Goal: Navigation & Orientation: Find specific page/section

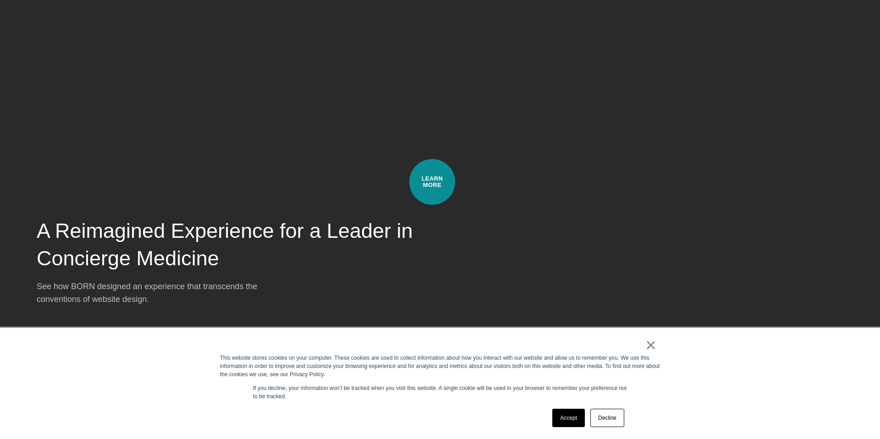
scroll to position [2286, 0]
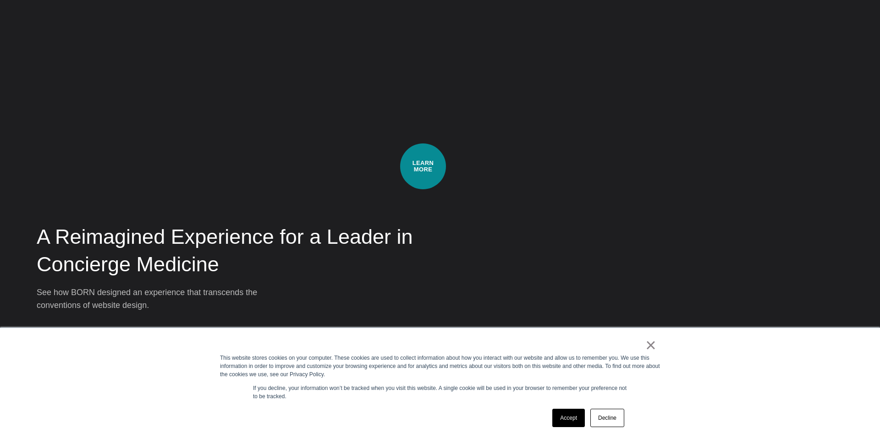
click at [423, 166] on div "A Reimagined Experience for a Leader in Concierge Medicine See how BORN designe…" at bounding box center [440, 129] width 807 height 366
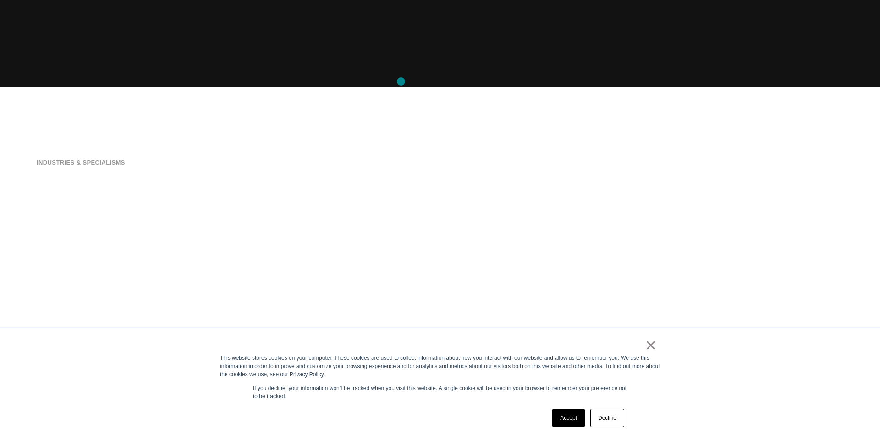
scroll to position [0, 0]
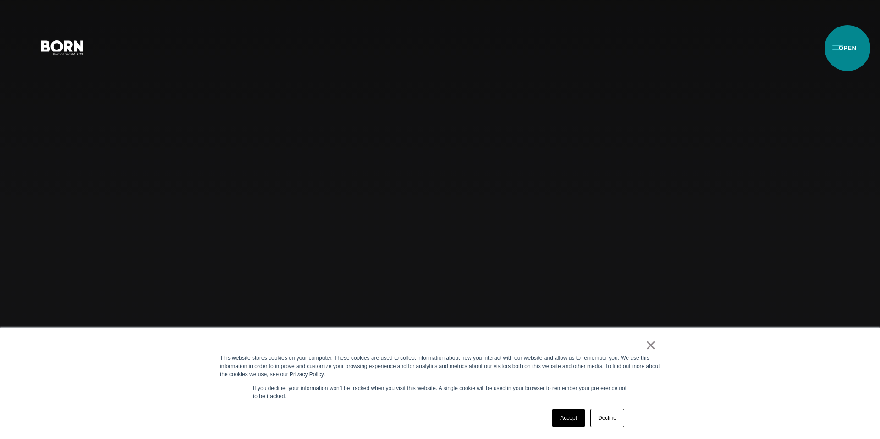
click at [847, 48] on button "Primary Menu" at bounding box center [838, 47] width 22 height 19
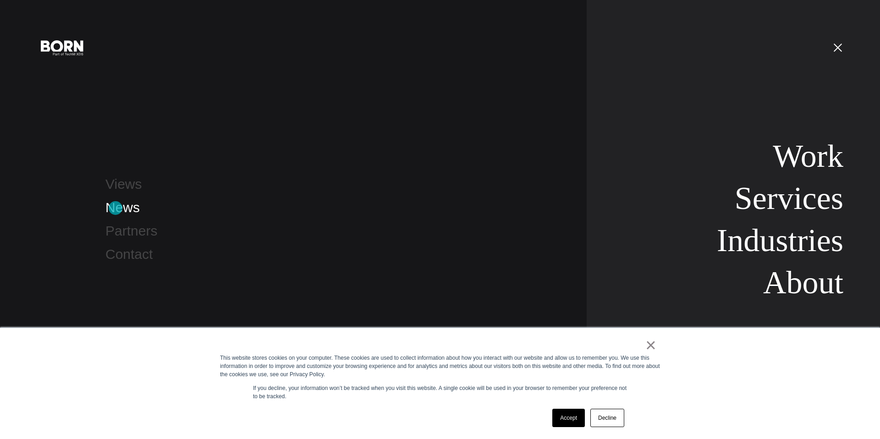
click at [115, 208] on link "News" at bounding box center [122, 207] width 34 height 15
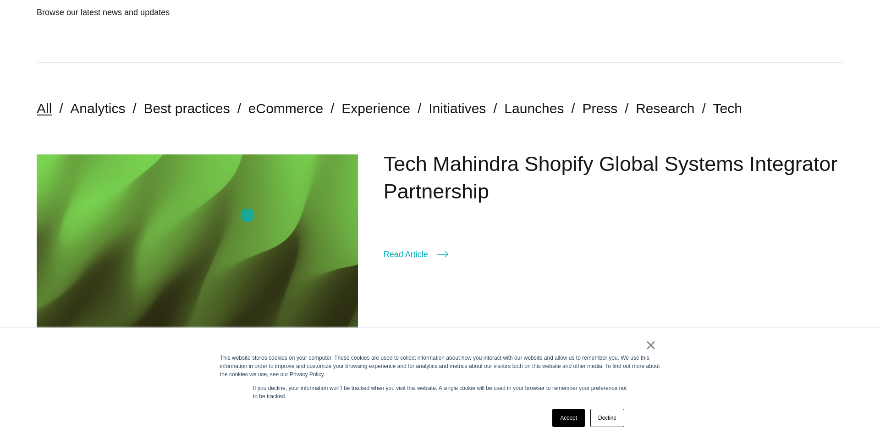
scroll to position [129, 0]
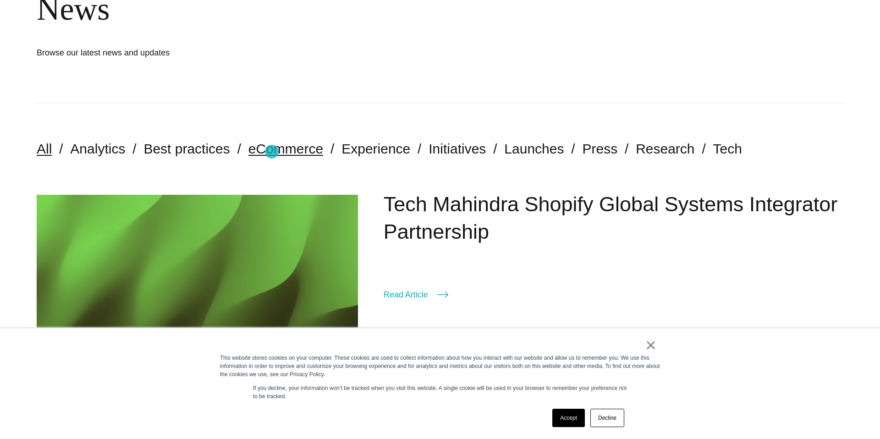
click at [272, 152] on link "eCommerce" at bounding box center [285, 148] width 75 height 15
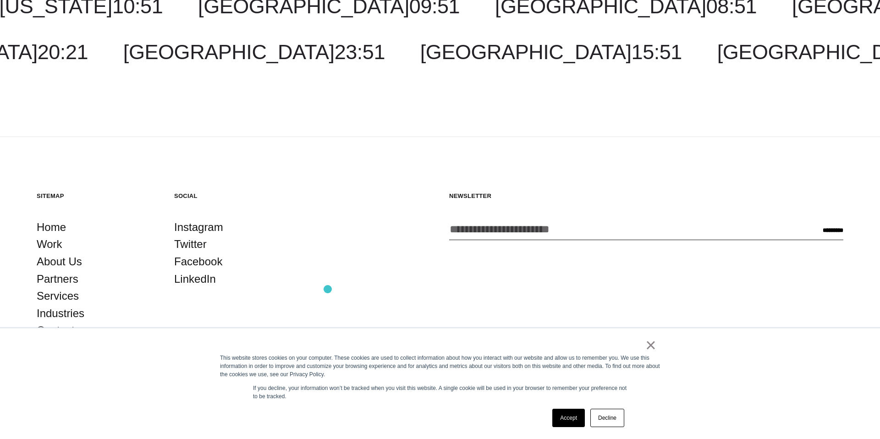
scroll to position [1711, 0]
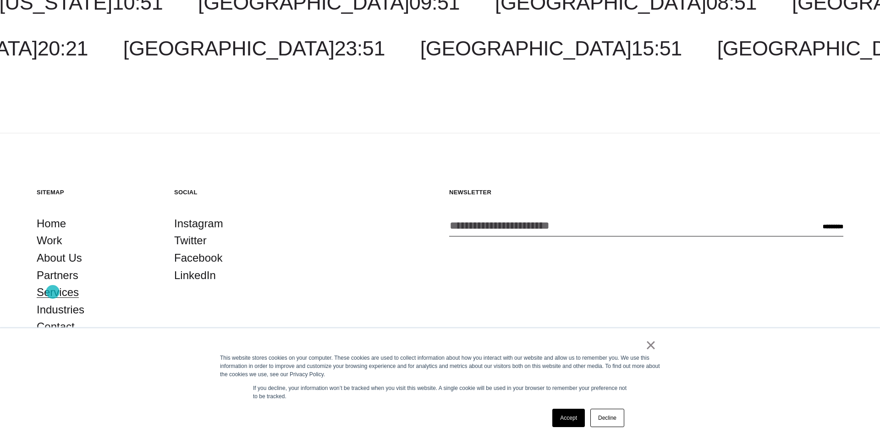
click at [53, 292] on link "Services" at bounding box center [58, 292] width 42 height 17
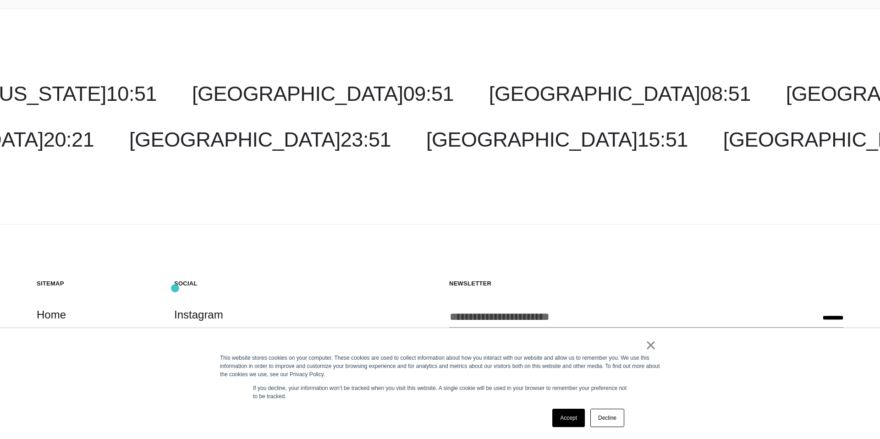
scroll to position [1929, 0]
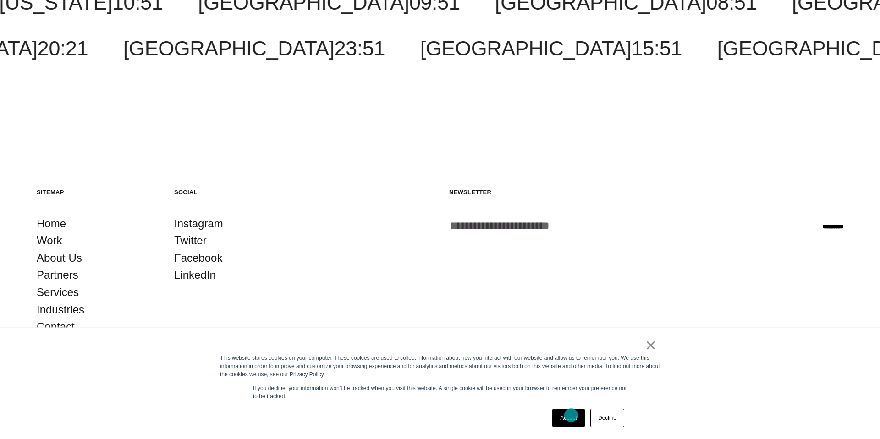
click at [568, 417] on link "Accept" at bounding box center [568, 418] width 33 height 18
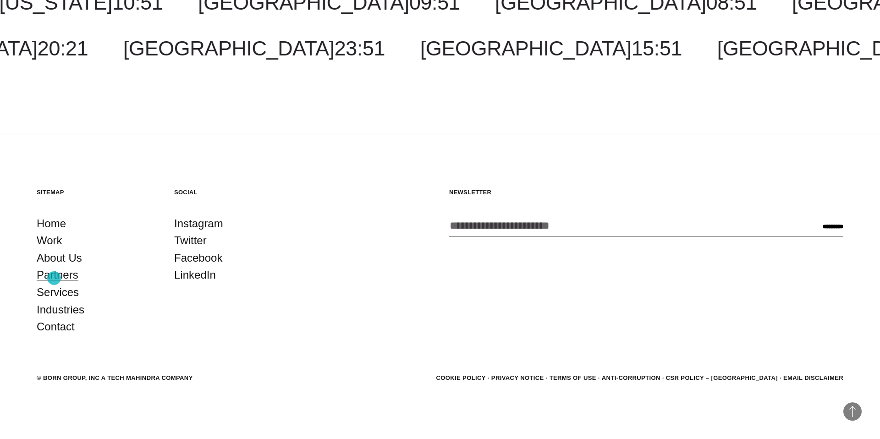
click at [54, 278] on link "Partners" at bounding box center [58, 274] width 42 height 17
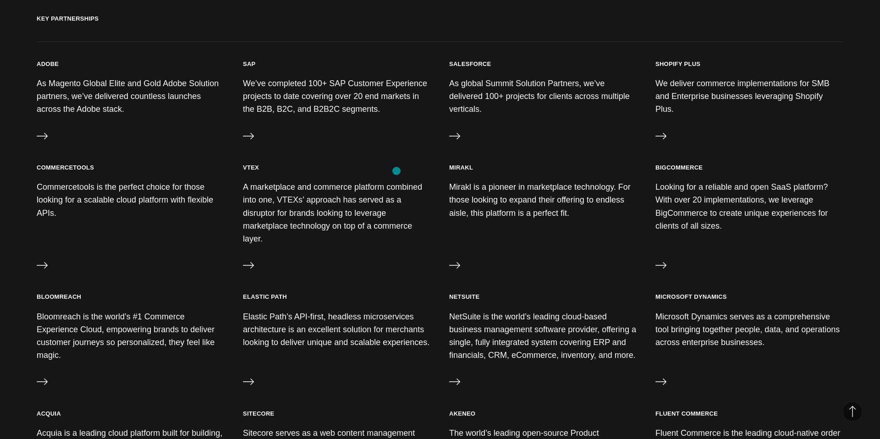
scroll to position [427, 0]
click at [730, 86] on p "We deliver commerce implementations for SMB and Enterprise businesses leveragin…" at bounding box center [749, 97] width 188 height 39
click at [665, 136] on icon at bounding box center [660, 137] width 11 height 6
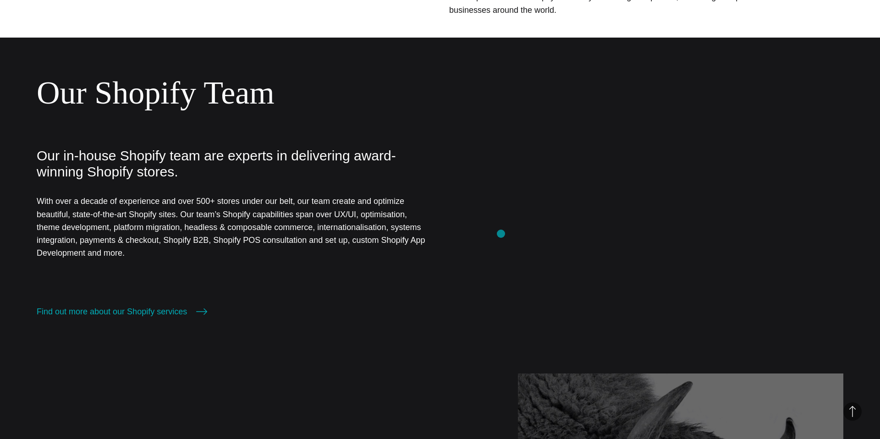
scroll to position [362, 0]
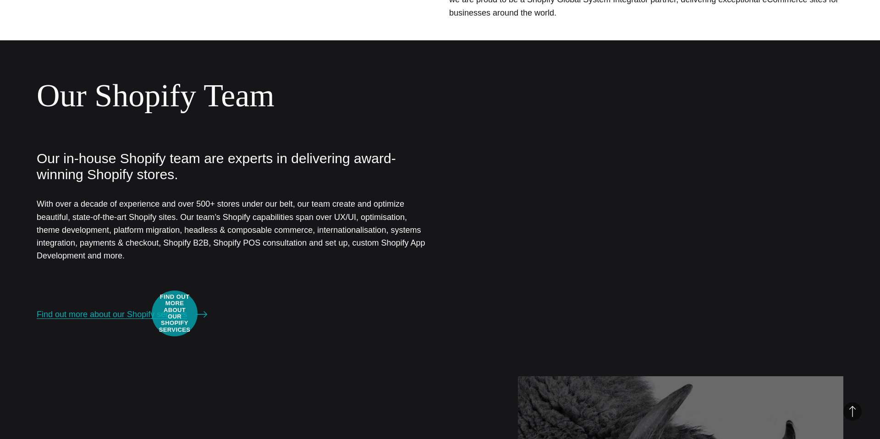
click at [175, 313] on link "Find out more about our Shopify services" at bounding box center [122, 314] width 170 height 13
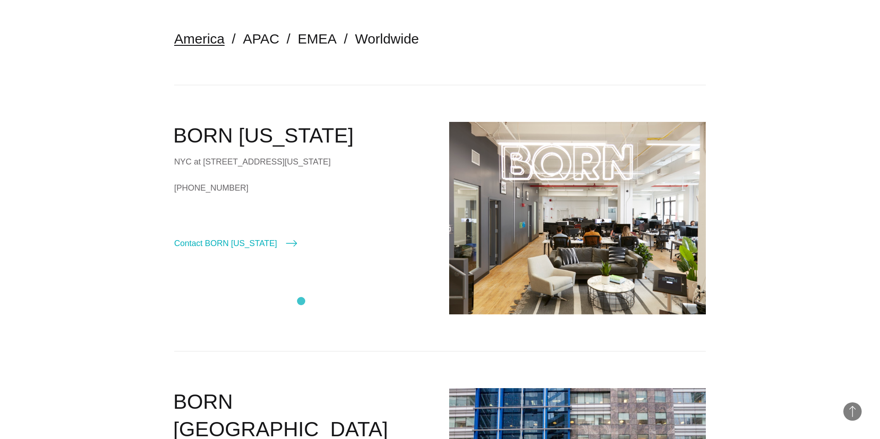
scroll to position [166, 0]
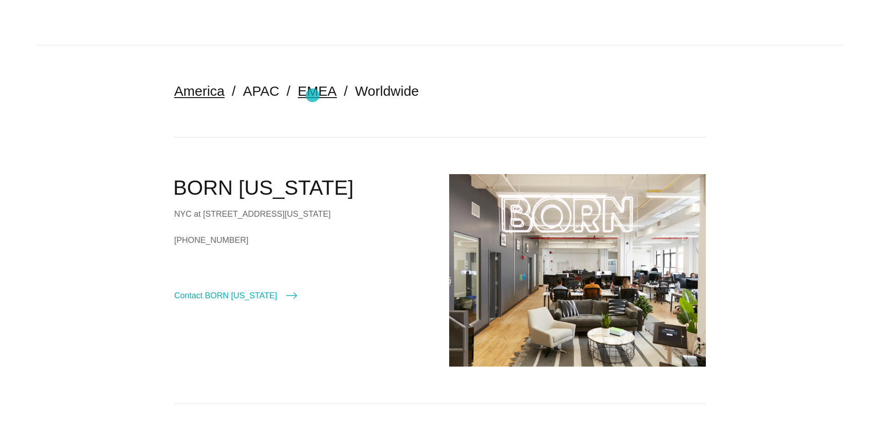
click at [313, 95] on link "EMEA" at bounding box center [317, 90] width 39 height 15
